Goal: Submit feedback/report problem

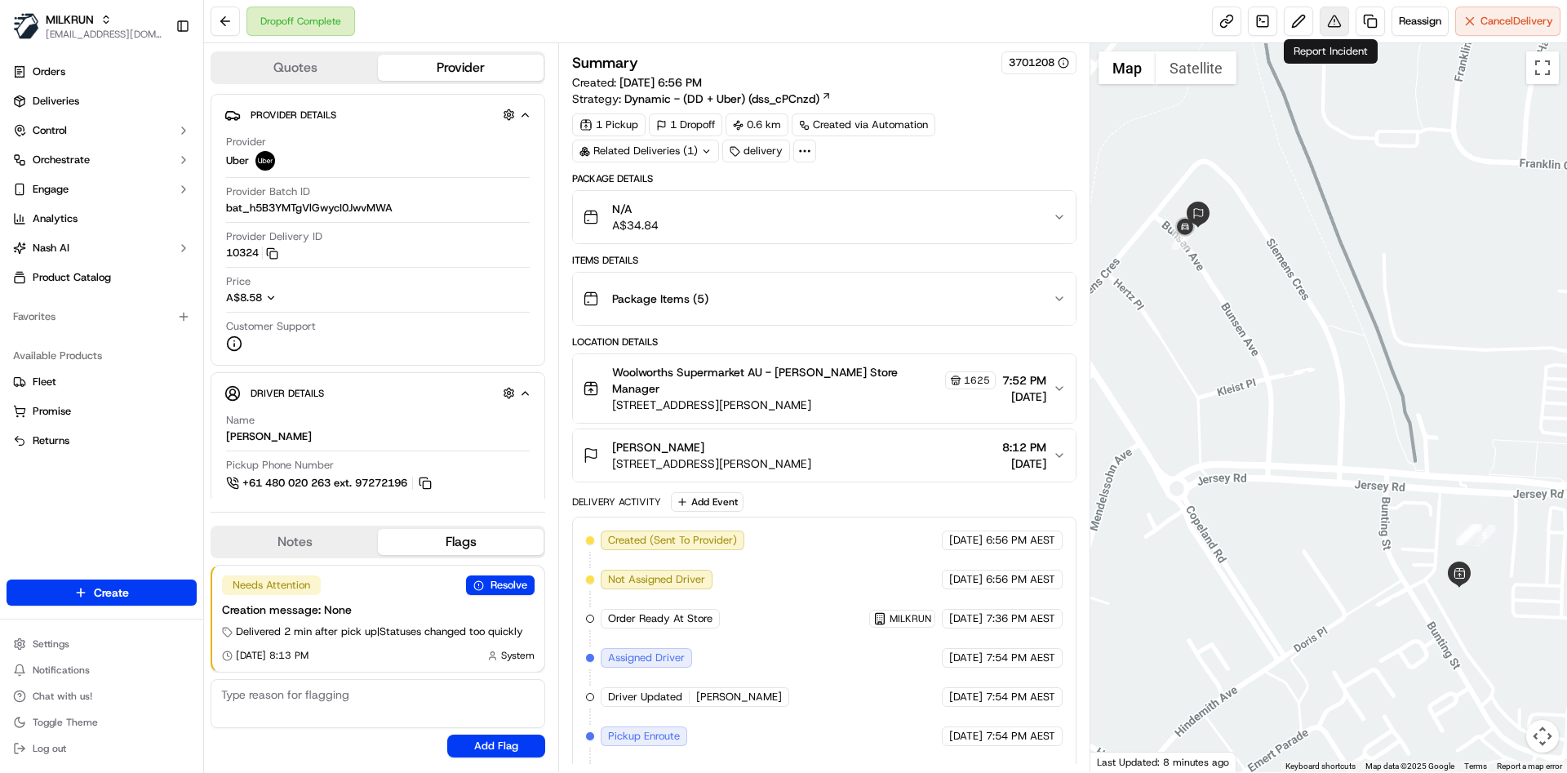
click at [1320, 16] on button at bounding box center [1334, 21] width 29 height 29
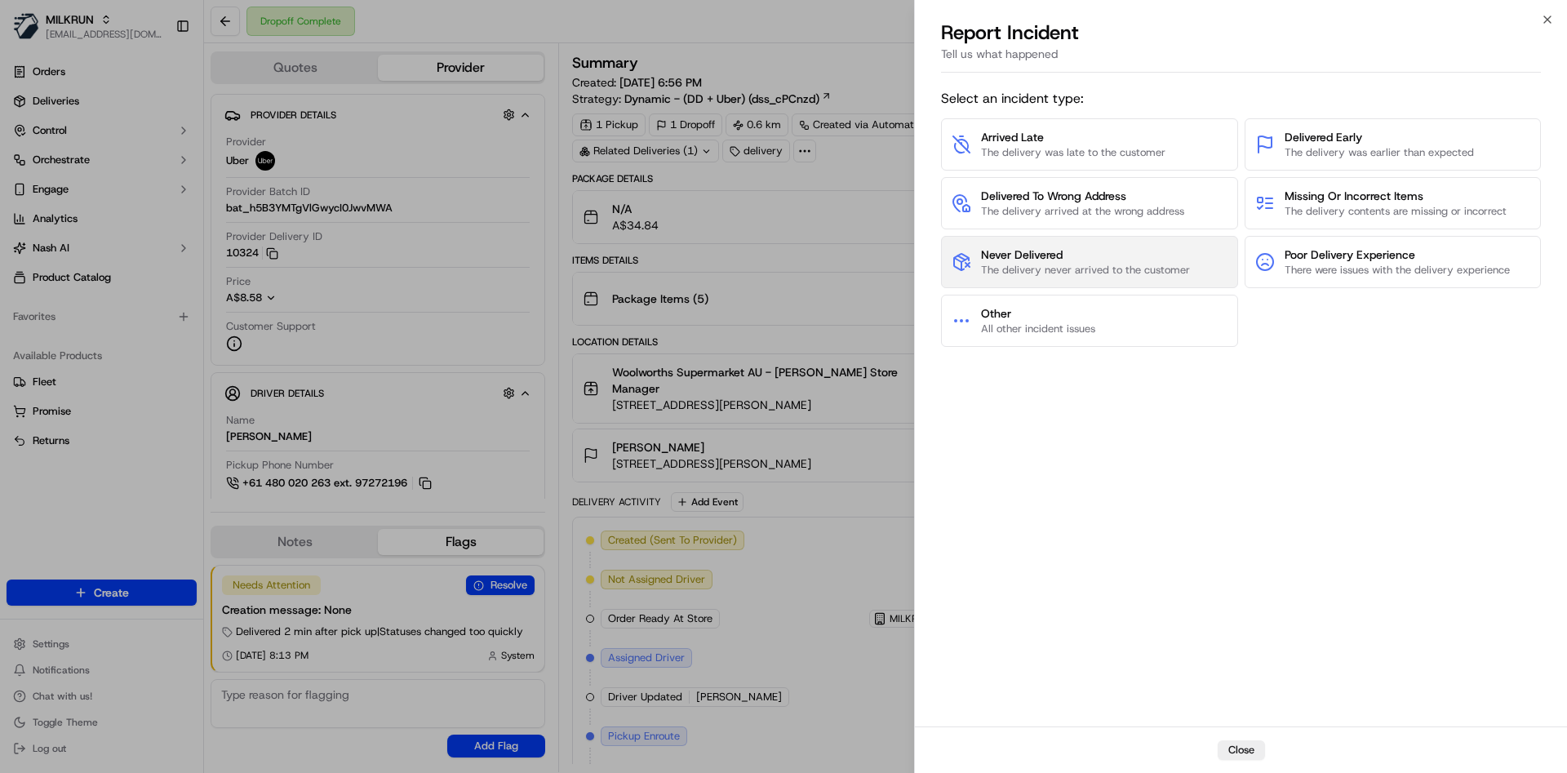
click at [1105, 264] on span "The delivery never arrived to the customer" at bounding box center [1085, 270] width 209 height 15
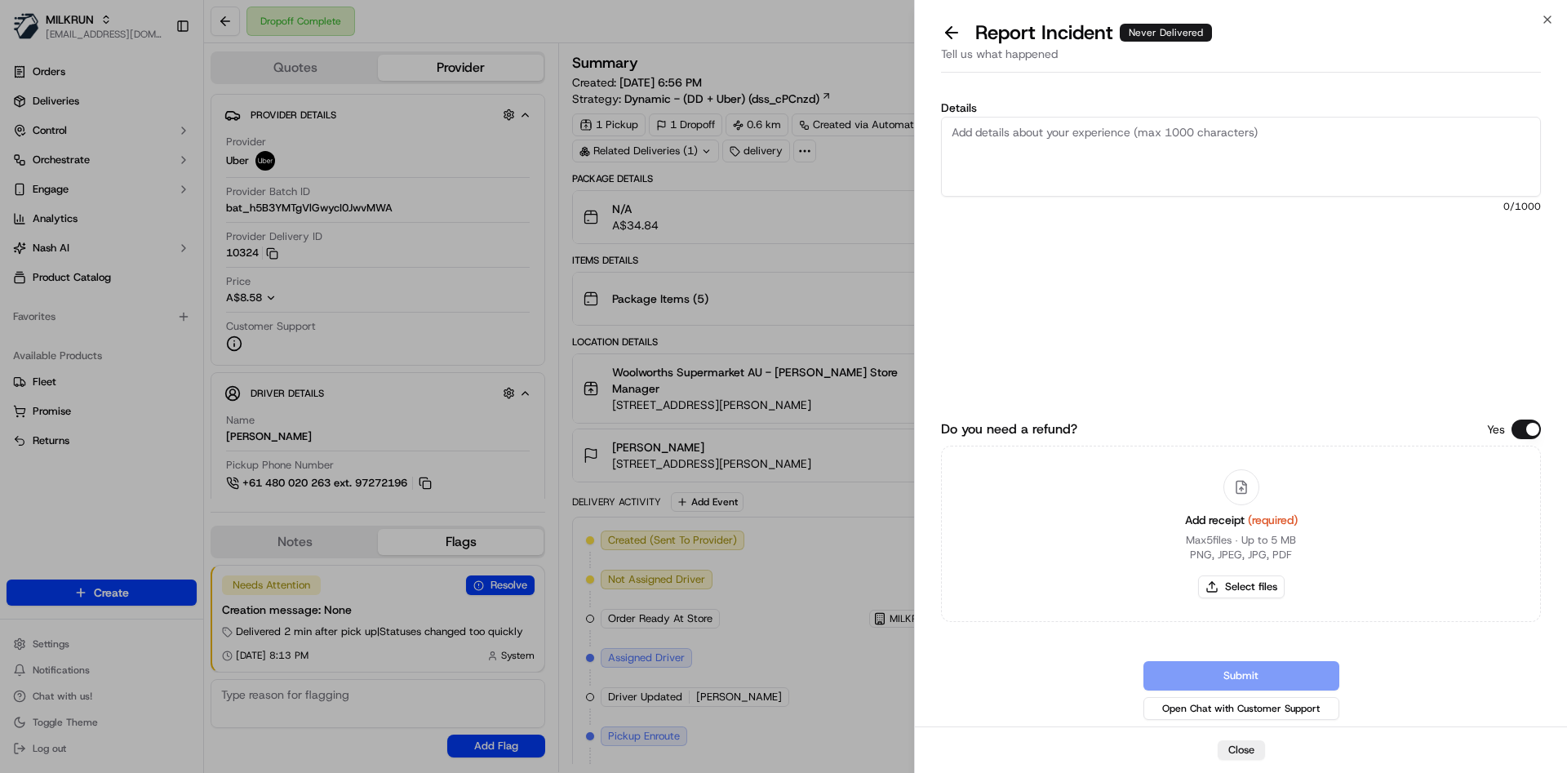
click at [1072, 165] on textarea "Details" at bounding box center [1241, 157] width 600 height 80
paste textarea "34.84"
type textarea "not delivered can we kindly refund 34.84"
click at [1227, 584] on button "Select files" at bounding box center [1241, 586] width 87 height 23
type input "C:\fakepath\Screenshot [DATE] 202100.png"
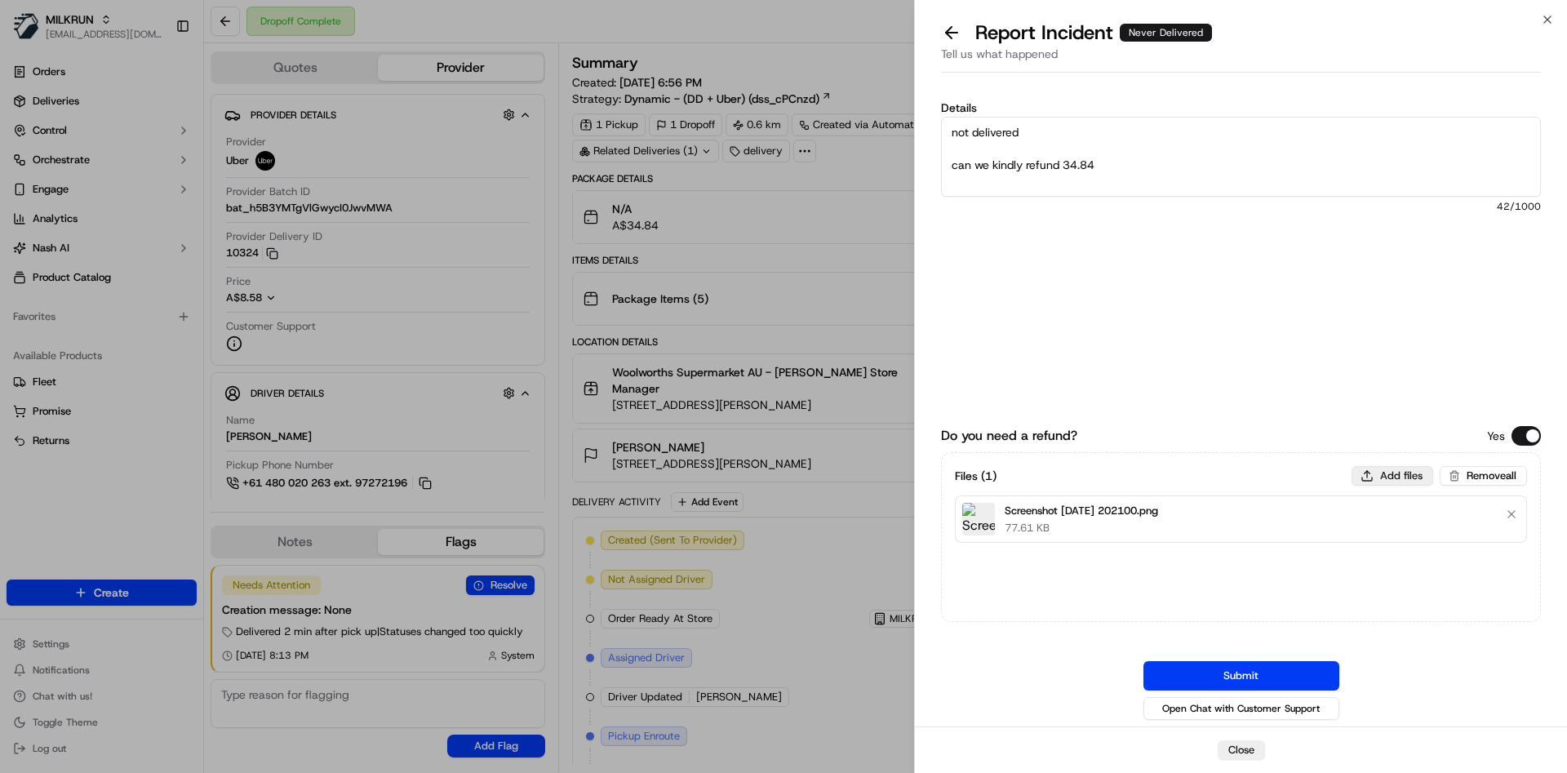
click at [1394, 473] on button "Add files" at bounding box center [1392, 476] width 82 height 20
type input "C:\fakepath\Screenshot [DATE] 202225.png"
click at [1189, 679] on button "Submit" at bounding box center [1241, 675] width 196 height 29
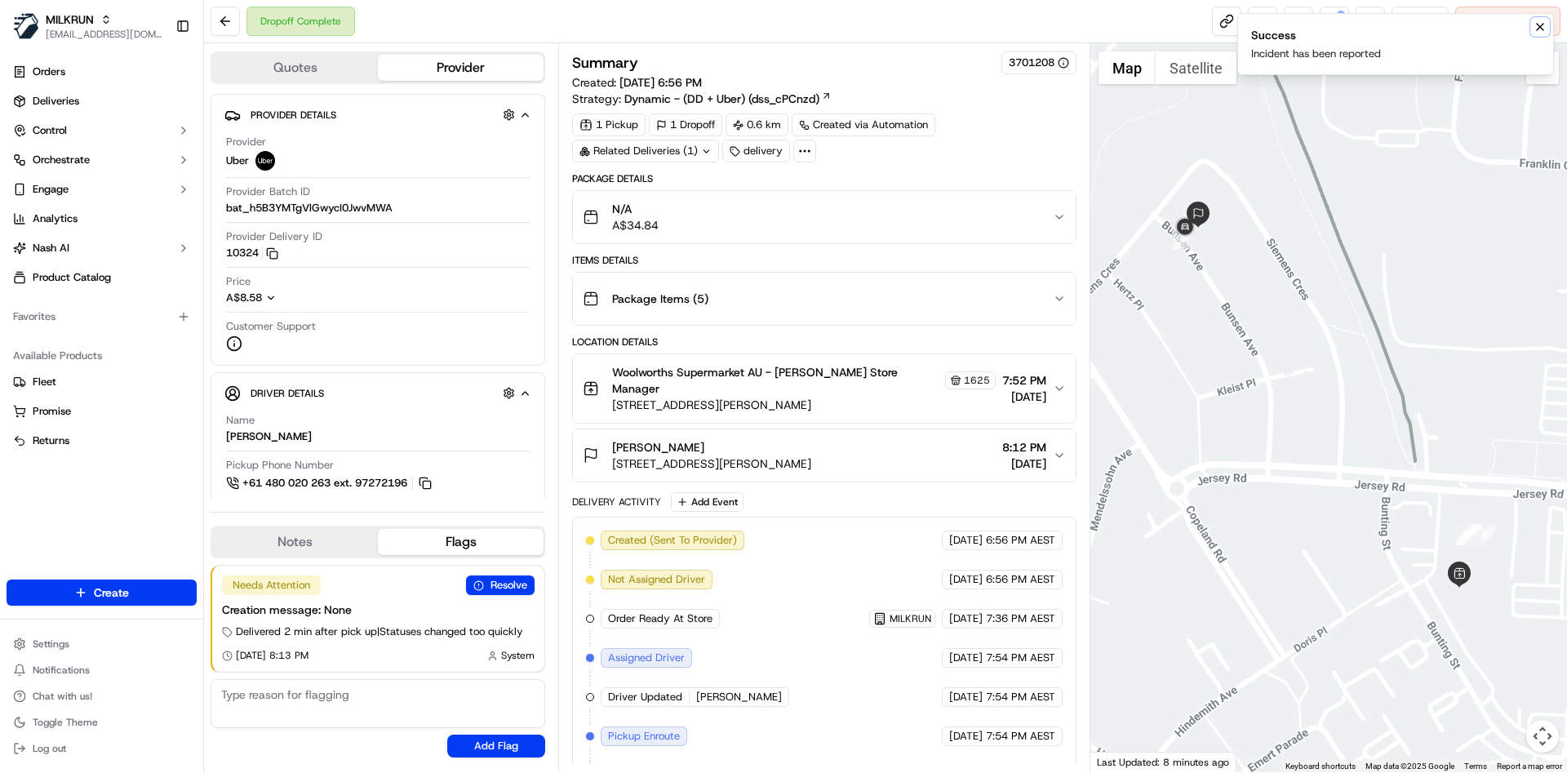
click at [1547, 29] on button "Notifications (F8)" at bounding box center [1540, 27] width 20 height 20
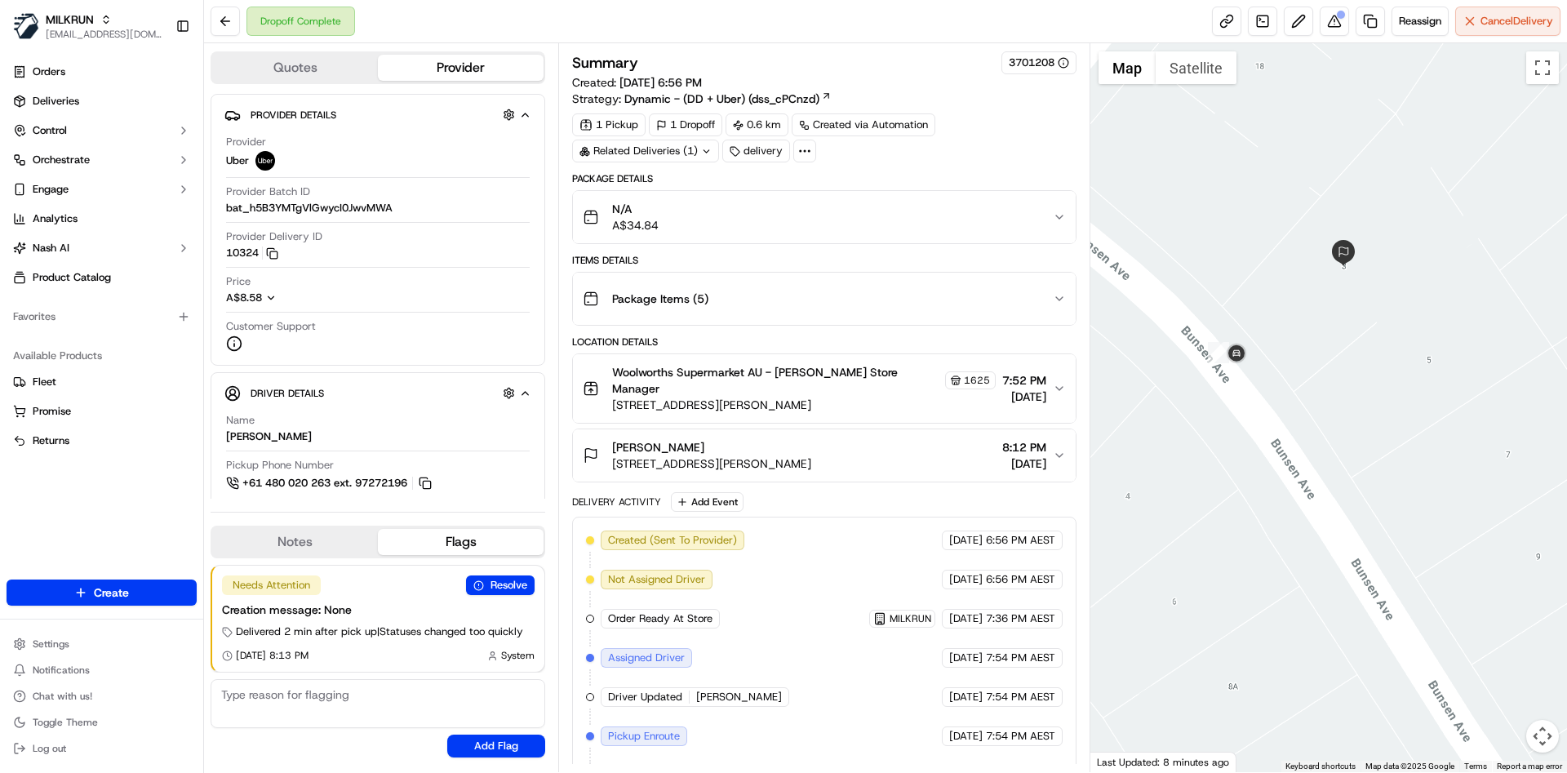
drag, startPoint x: 1236, startPoint y: 289, endPoint x: 1451, endPoint y: 161, distance: 250.0
click at [1451, 161] on div at bounding box center [1328, 407] width 477 height 729
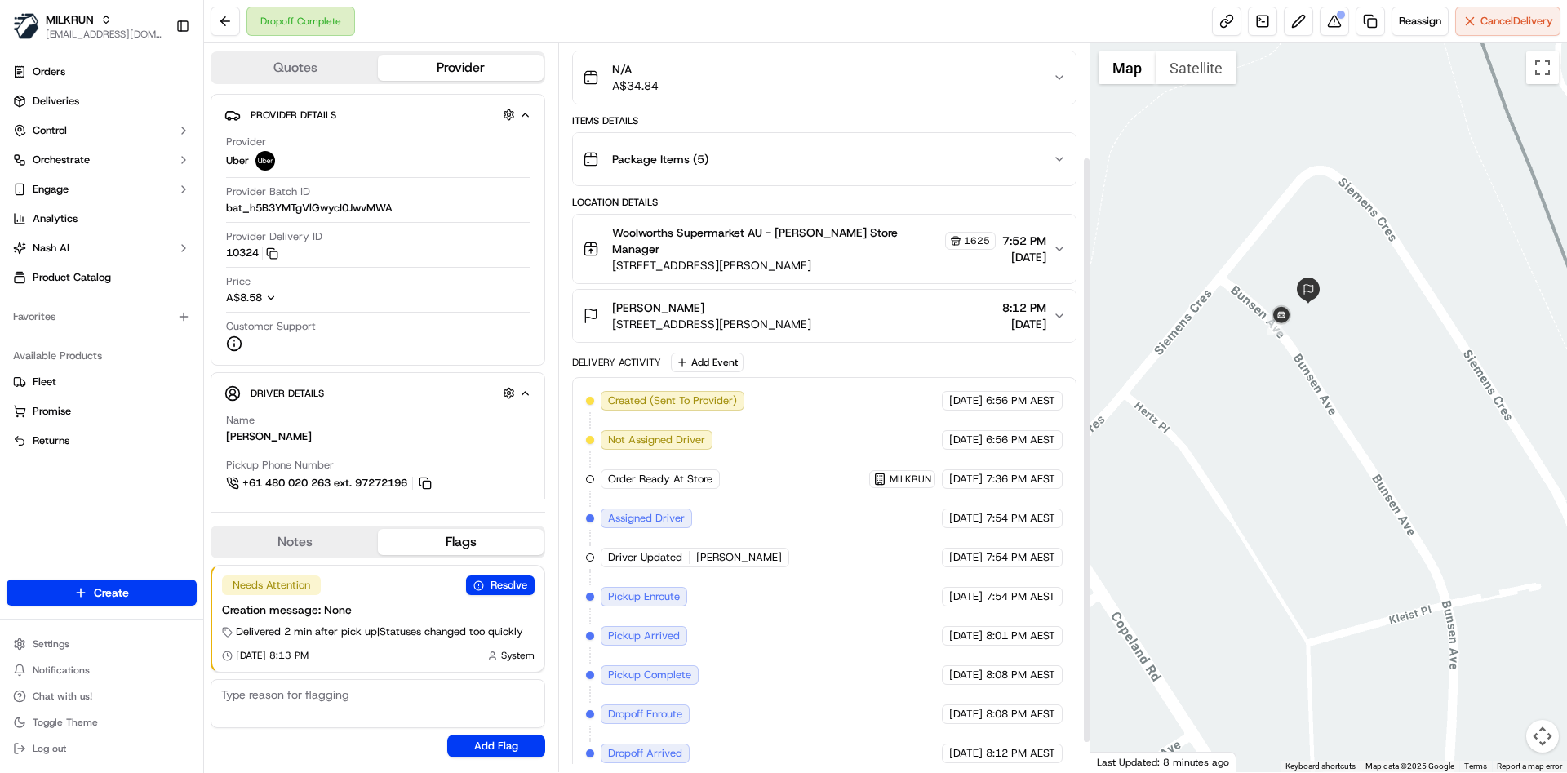
scroll to position [140, 0]
